Goal: Task Accomplishment & Management: Use online tool/utility

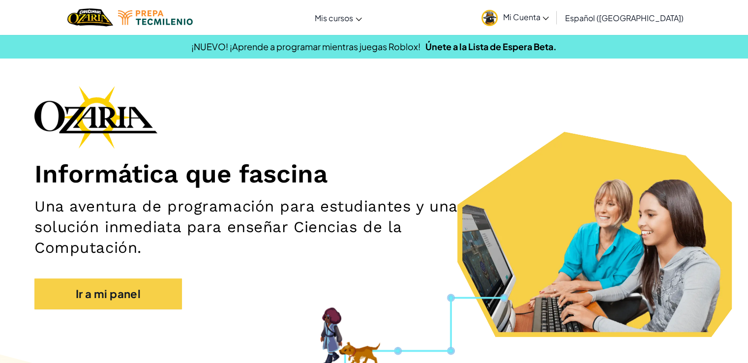
click at [554, 20] on link "Mi Cuenta" at bounding box center [515, 17] width 77 height 31
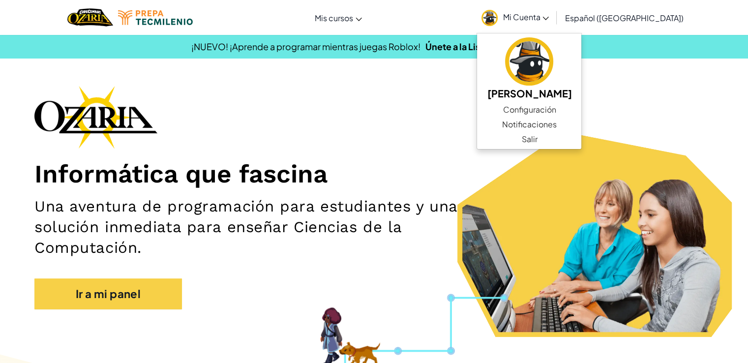
click at [549, 17] on span "Mi Cuenta" at bounding box center [526, 17] width 46 height 10
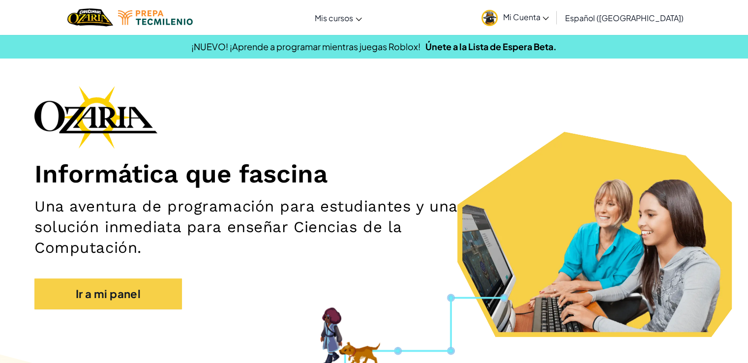
click at [548, 20] on span "Mi Cuenta" at bounding box center [526, 17] width 46 height 10
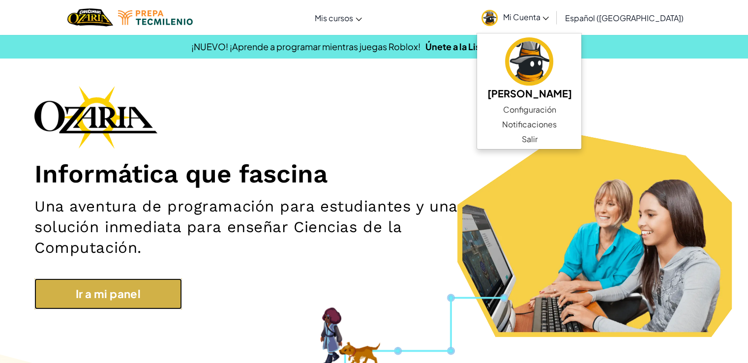
click at [146, 299] on link "Ir a mi panel" at bounding box center [108, 293] width 148 height 31
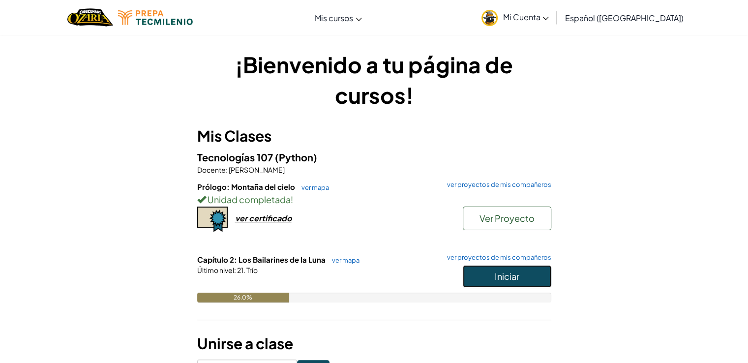
click at [516, 280] on span "Iniciar" at bounding box center [507, 275] width 25 height 11
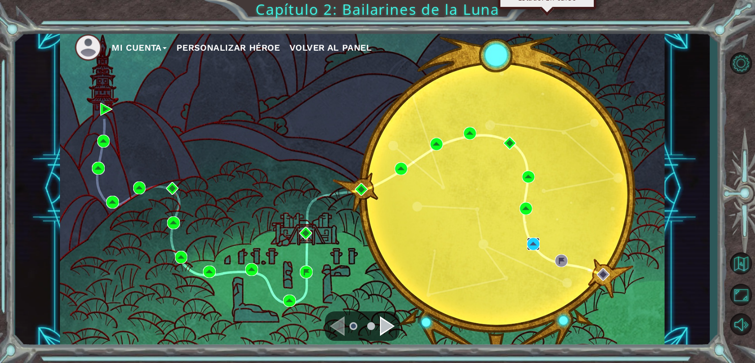
click at [537, 246] on img at bounding box center [533, 244] width 13 height 13
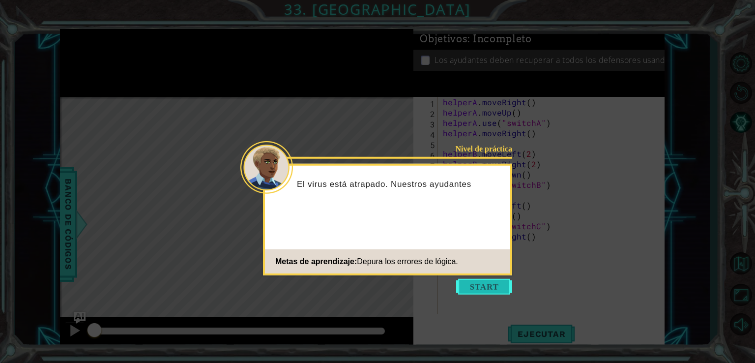
click at [497, 283] on button "Start" at bounding box center [484, 287] width 56 height 16
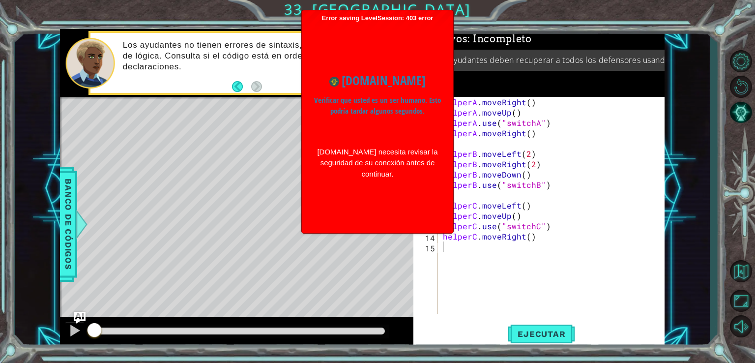
click at [386, 80] on h1 "[DOMAIN_NAME]" at bounding box center [377, 80] width 127 height 19
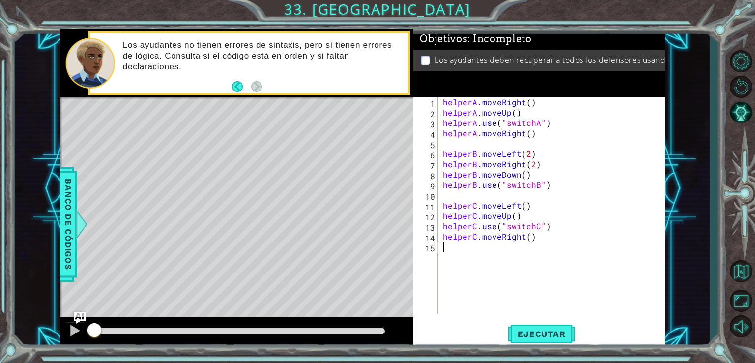
click at [503, 290] on div "helperA . moveRight ( ) helperA . moveUp ( ) helperA . use ( "switchA" ) helper…" at bounding box center [554, 216] width 226 height 238
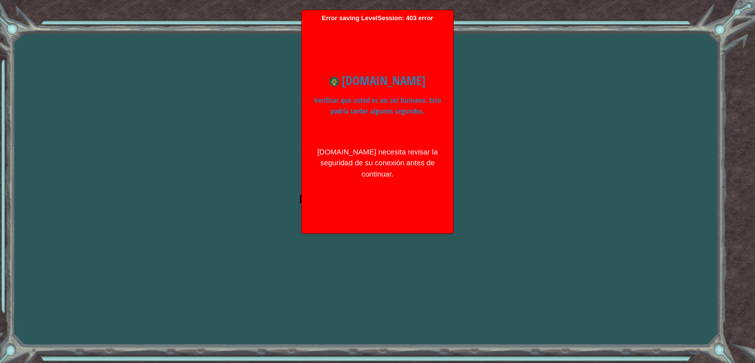
click at [384, 202] on div "[DOMAIN_NAME] Verificar que usted es un ser humano. Esto podría tardar algunos …" at bounding box center [378, 125] width 142 height 207
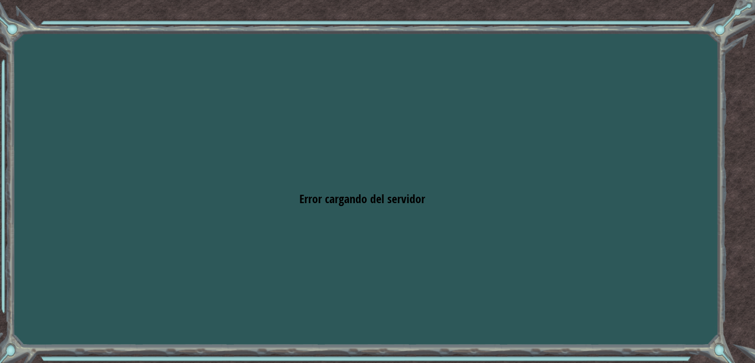
click at [427, 190] on div "Goals Error cargando del servidor Deberás unirte a un curso para jugar a este n…" at bounding box center [377, 181] width 755 height 363
